Goal: Find specific page/section: Find specific page/section

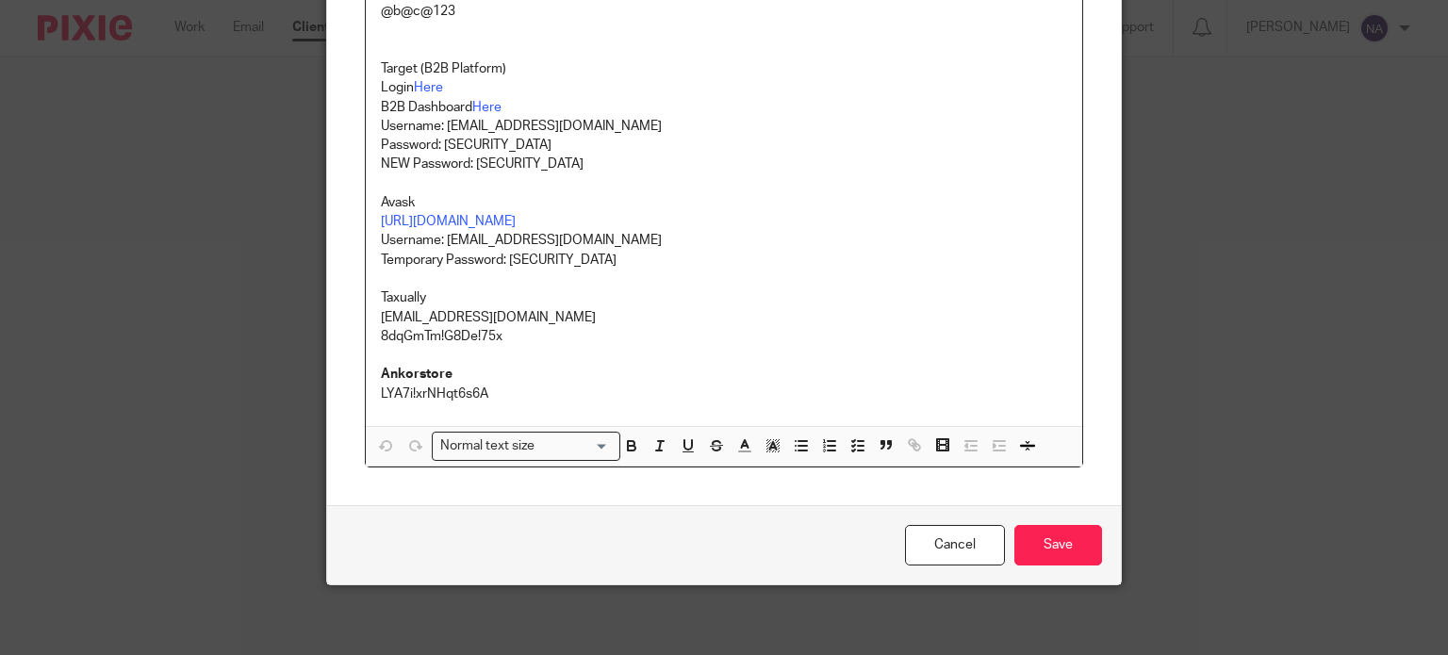
scroll to position [1040, 0]
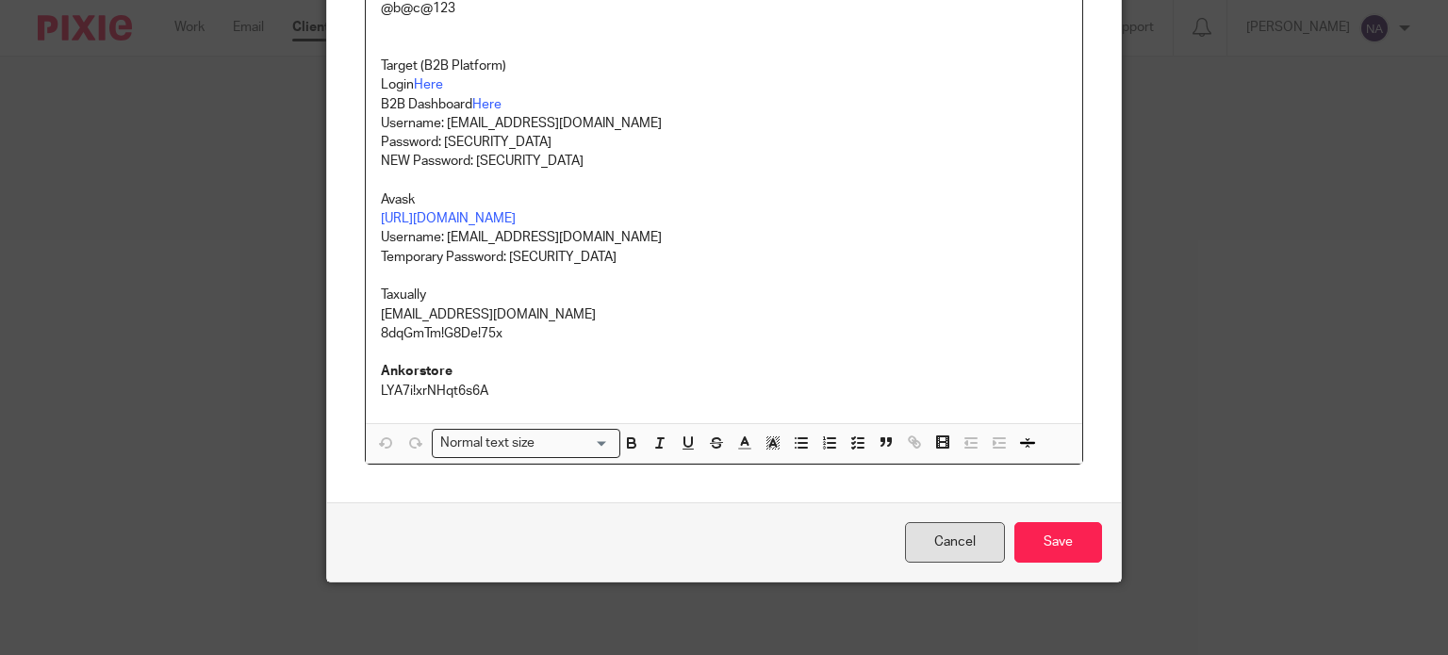
click at [956, 553] on link "Cancel" at bounding box center [955, 542] width 100 height 41
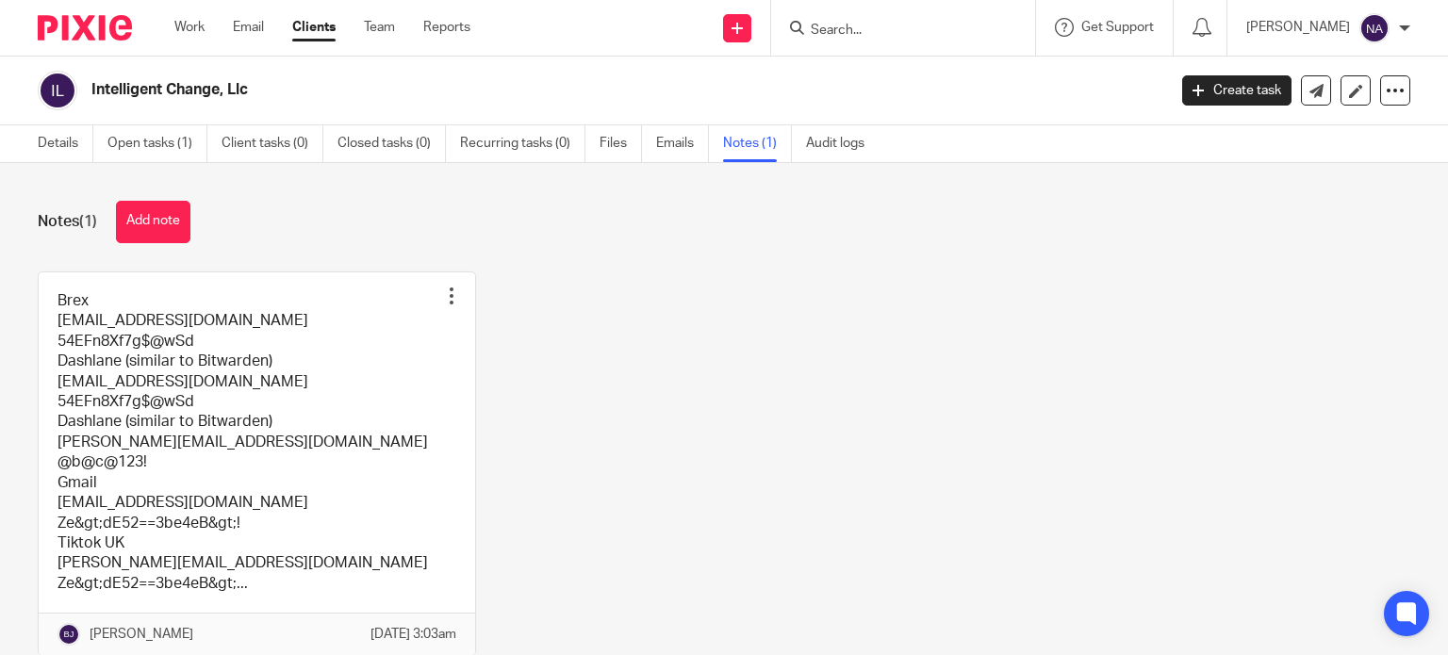
click at [1253, 305] on div "Brex [EMAIL_ADDRESS][DOMAIN_NAME] 54EFn8Xf7g$@wSd Dashlane (similar to Bitwarde…" at bounding box center [709, 479] width 1402 height 414
click at [62, 151] on link "Details" at bounding box center [66, 143] width 56 height 37
